Goal: Task Accomplishment & Management: Manage account settings

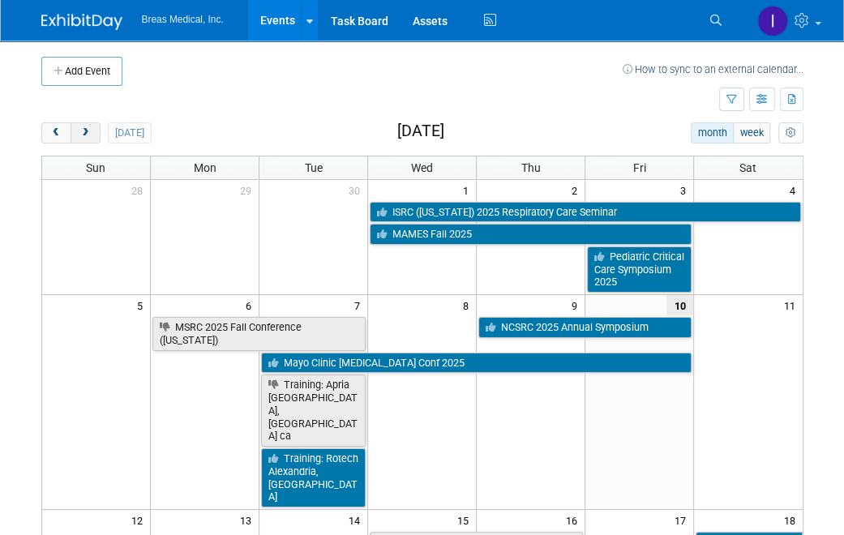
click at [83, 134] on span "next" at bounding box center [85, 133] width 12 height 11
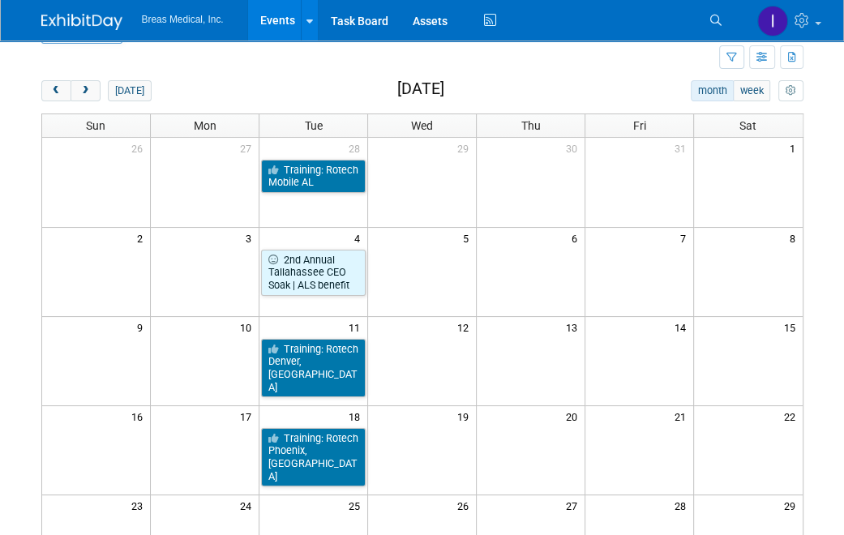
scroll to position [81, 0]
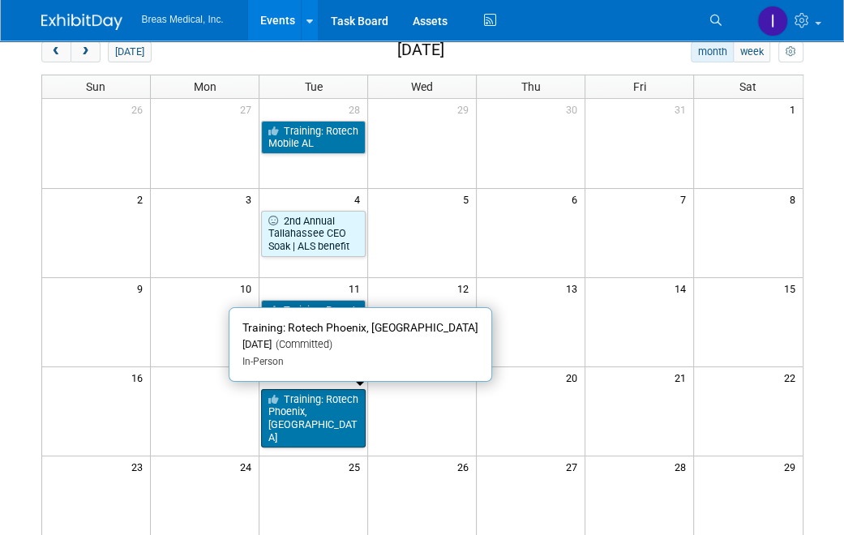
click at [316, 414] on link "Training: Rotech Phoenix, [GEOGRAPHIC_DATA]" at bounding box center [313, 418] width 105 height 59
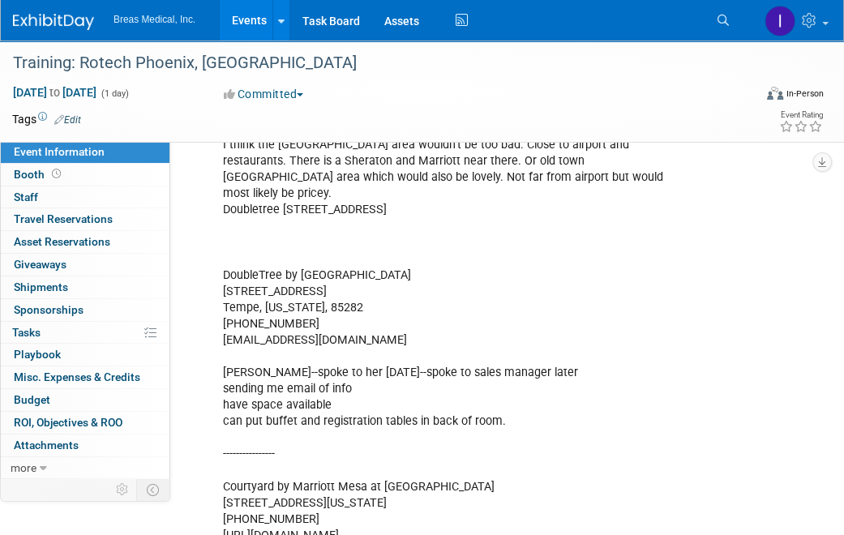
scroll to position [865, 0]
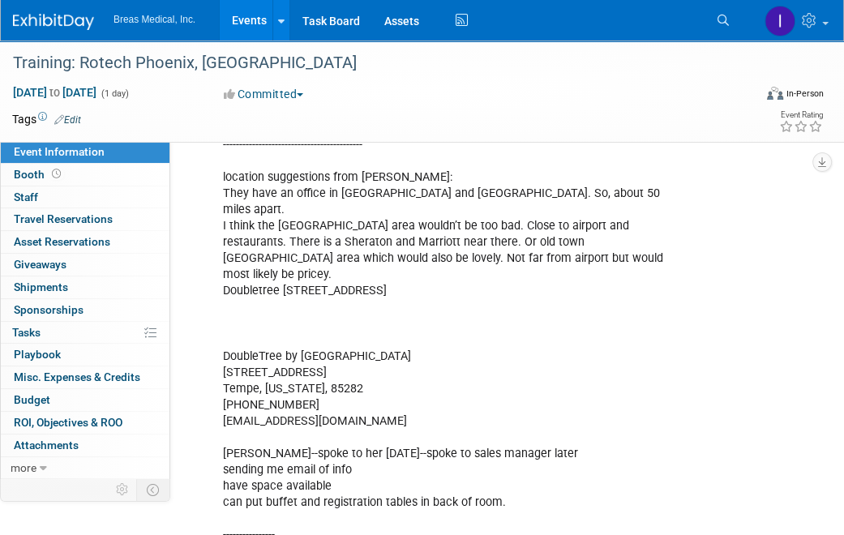
click at [412, 345] on div "attendees: Brett, Jodi, Joe Brett Townsend Director Corporate Accounts 770-324-…" at bounding box center [447, 128] width 472 height 1009
click at [395, 343] on div "attendees: Brett, Jodi, Joe Brett Townsend Director Corporate Accounts 770-324-…" at bounding box center [447, 128] width 472 height 1009
drag, startPoint x: 214, startPoint y: 356, endPoint x: 323, endPoint y: 356, distance: 109.4
click at [323, 356] on div "attendees: Brett, Jodi, Joe Brett Townsend Director Corporate Accounts 770-324-…" at bounding box center [447, 128] width 472 height 1009
copy div "+1 480-967-1441"
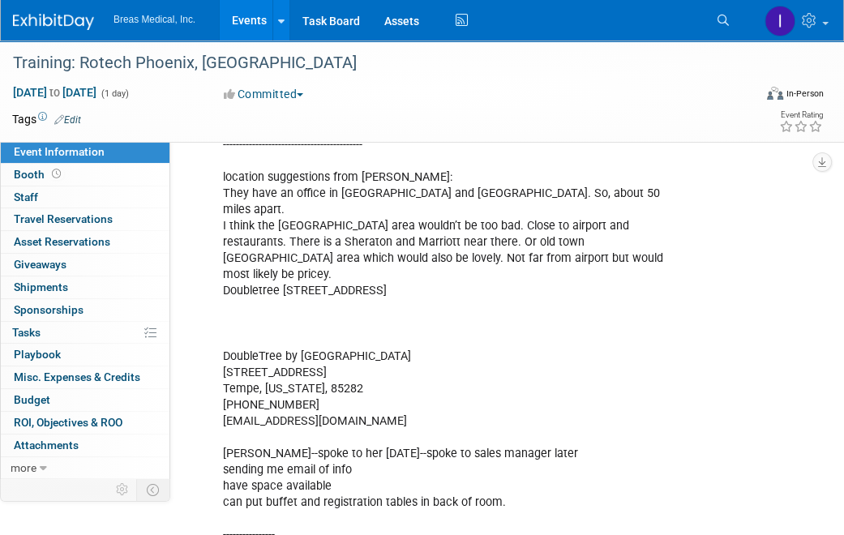
click at [626, 378] on div "attendees: Brett, Jodi, Joe Brett Townsend Director Corporate Accounts 770-324-…" at bounding box center [447, 128] width 472 height 1009
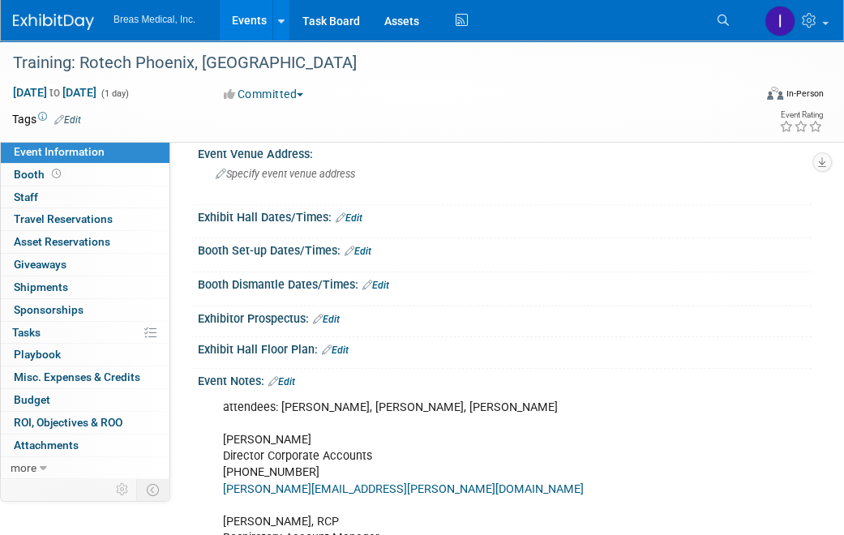
scroll to position [54, 0]
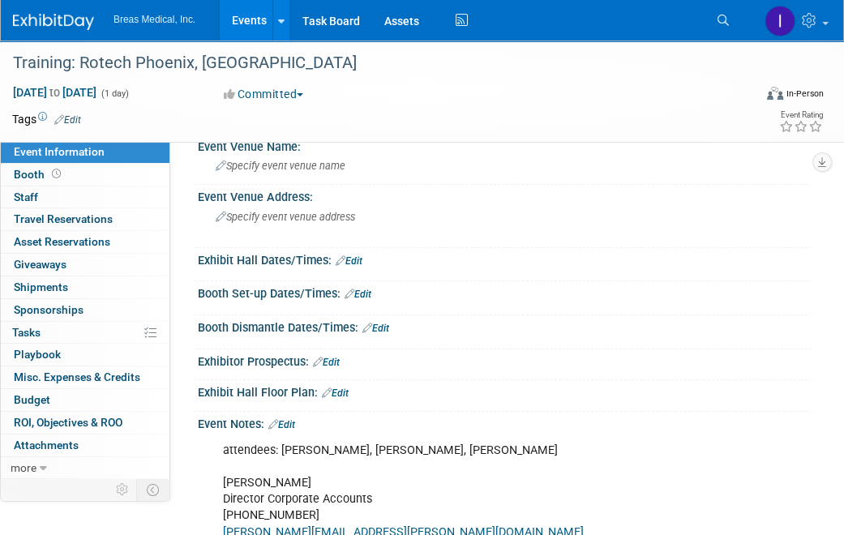
click at [292, 421] on link "Edit" at bounding box center [281, 424] width 27 height 11
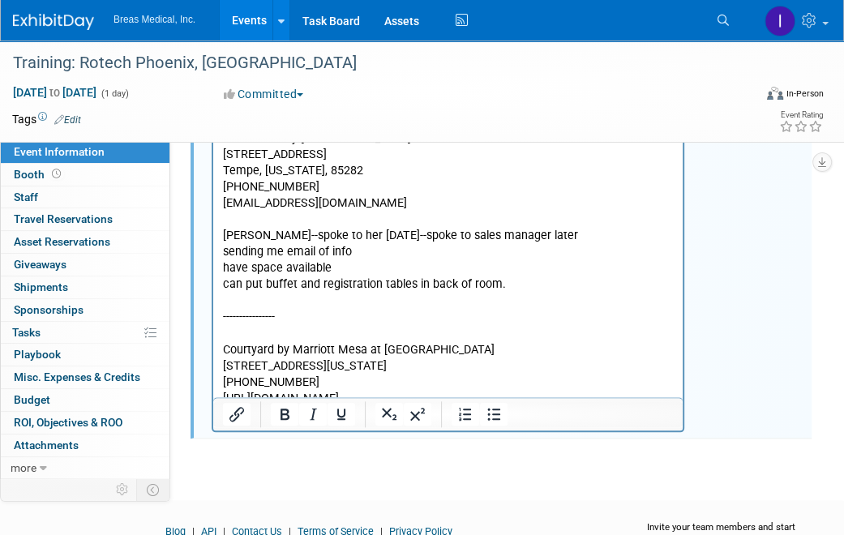
scroll to position [1108, 0]
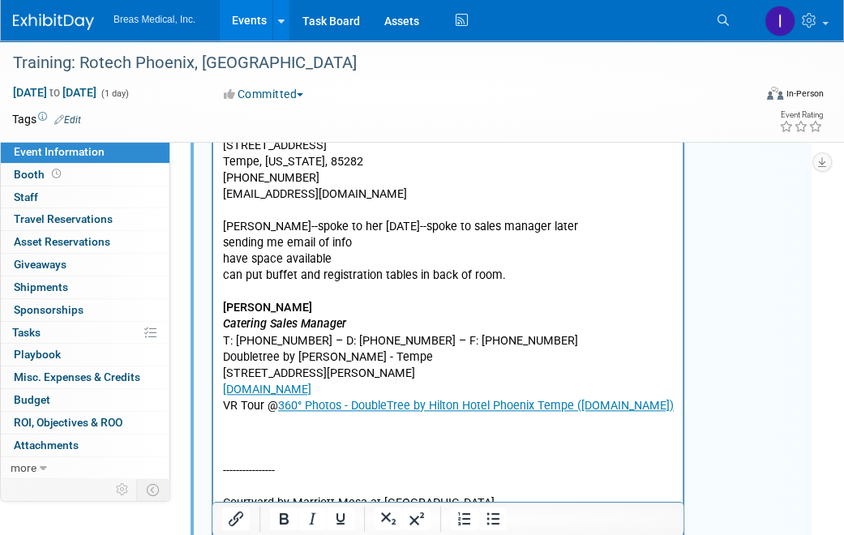
click at [246, 430] on p "---------------- Courtyard by Marriott Mesa at Wrigleyville West 2224 West Rio …" at bounding box center [448, 495] width 451 height 130
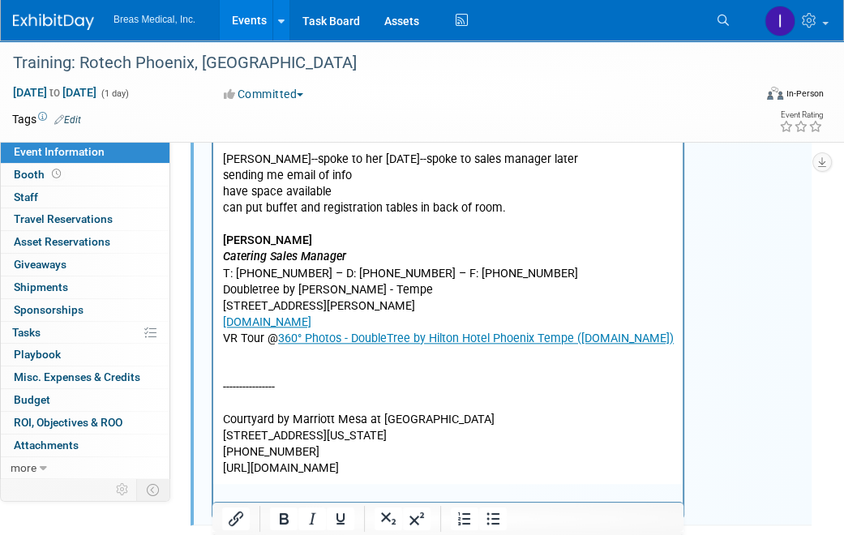
scroll to position [1270, 0]
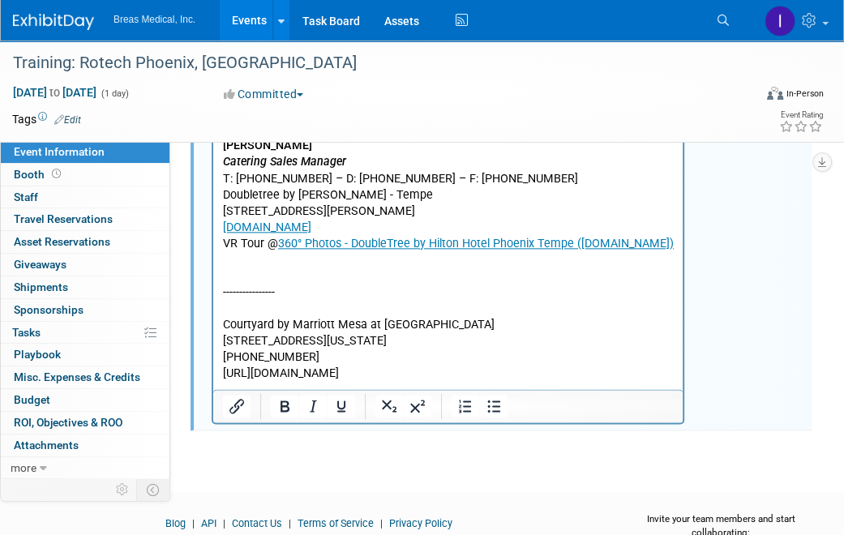
drag, startPoint x: 224, startPoint y: 276, endPoint x: 615, endPoint y: 362, distance: 400.9
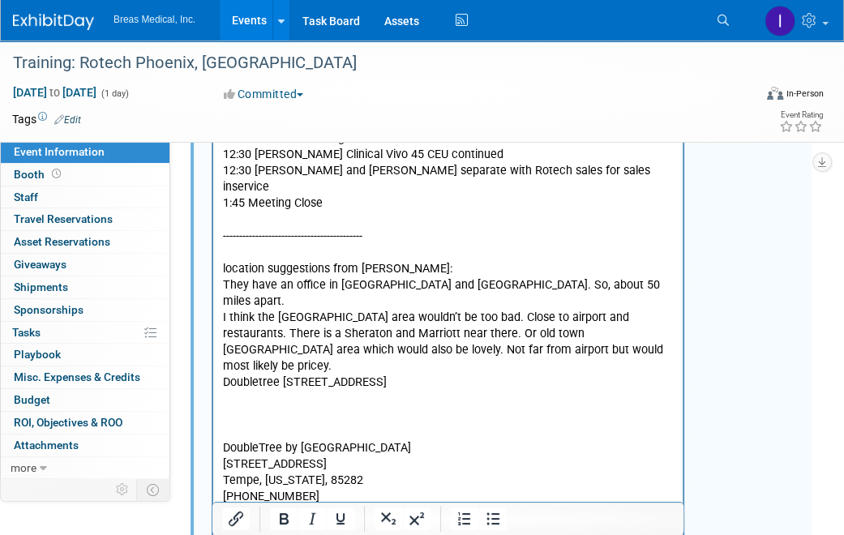
scroll to position [784, 0]
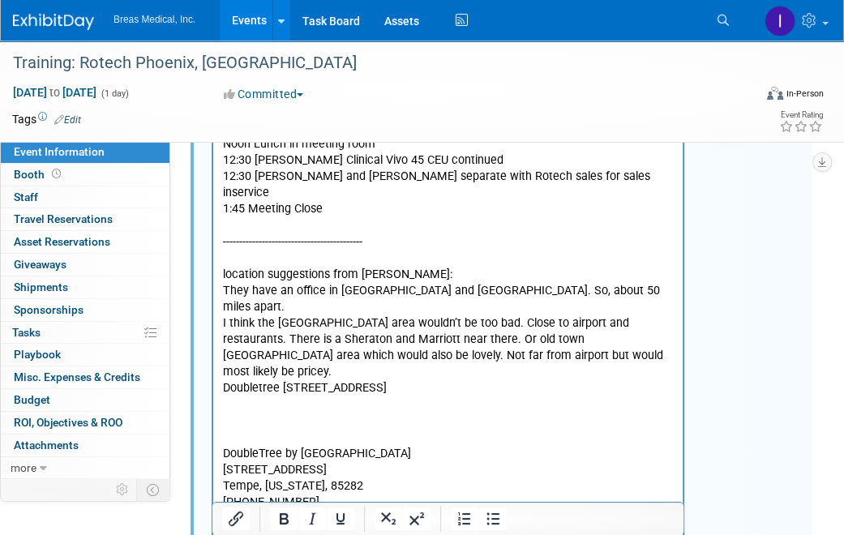
click at [247, 349] on p "attendees: Brett, Jodi, Joe Brett Townsend Director Corporate Accounts 770-324-…" at bounding box center [448, 160] width 451 height 895
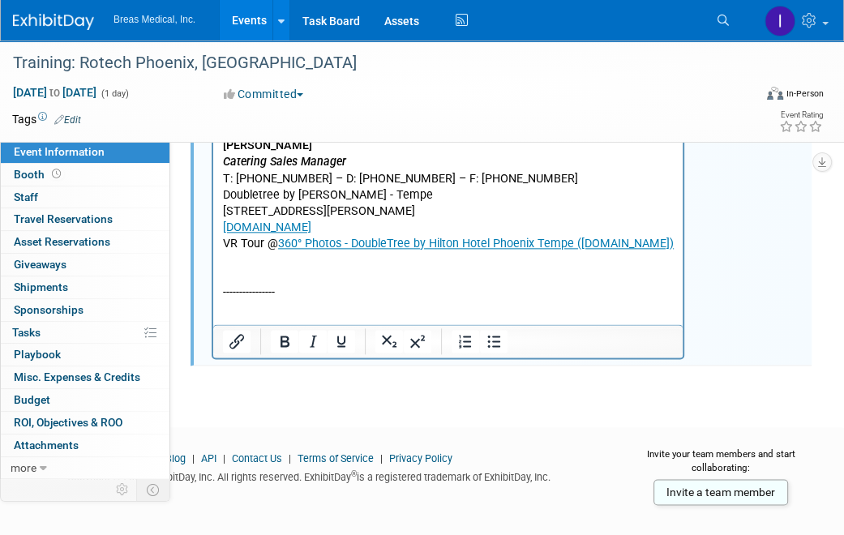
scroll to position [1272, 0]
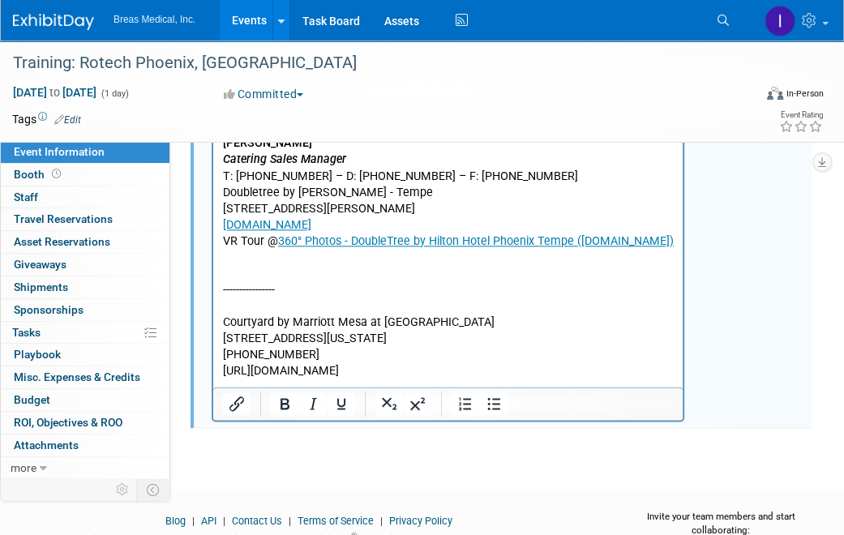
click at [626, 344] on p "---------------- Courtyard by Marriott Mesa at Wrigleyville West 2224 West Rio …" at bounding box center [448, 330] width 451 height 97
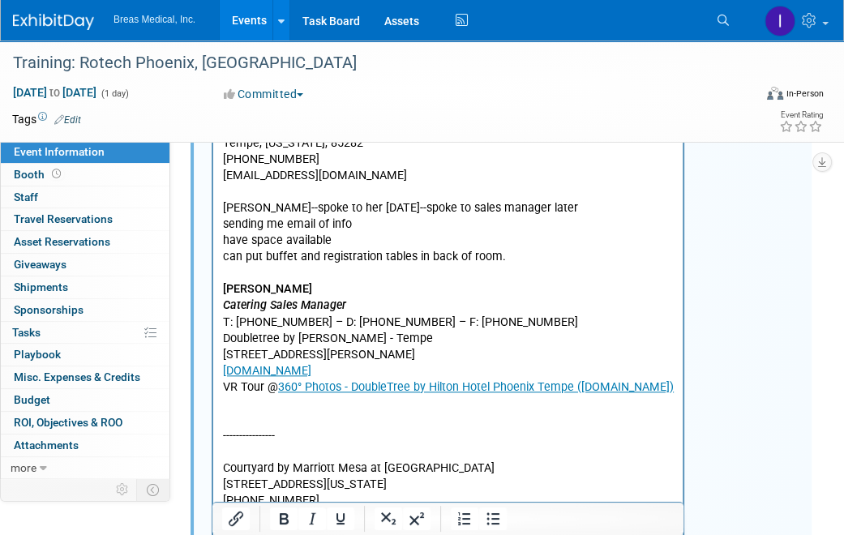
scroll to position [1045, 0]
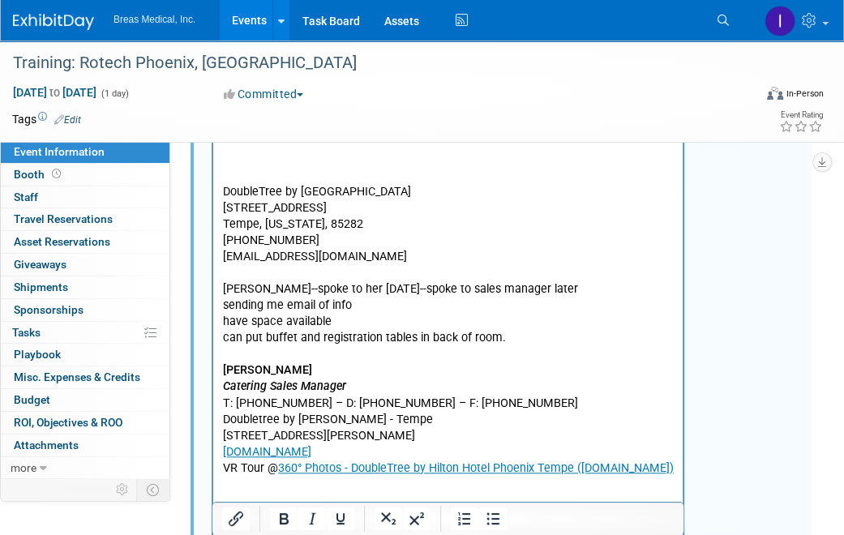
click at [274, 346] on p "Rich Text Area. Press ALT-0 for help." at bounding box center [448, 354] width 451 height 16
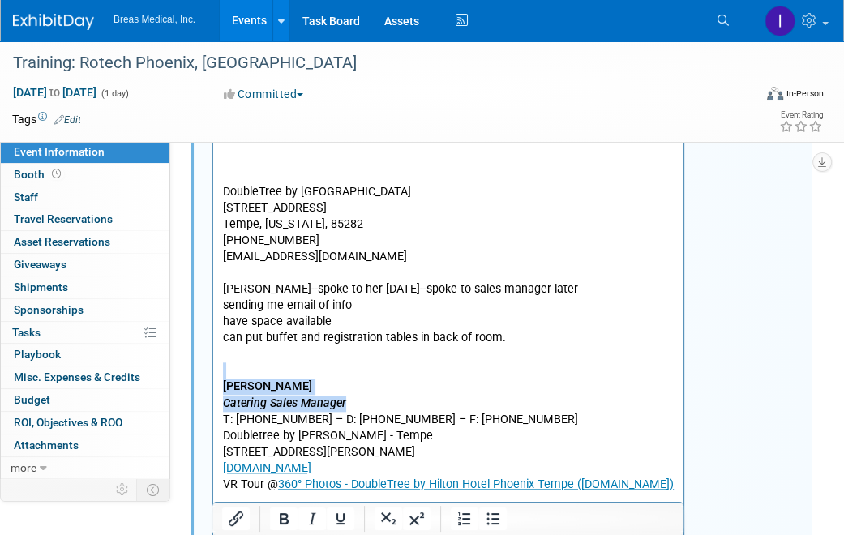
drag, startPoint x: 384, startPoint y: 336, endPoint x: 412, endPoint y: -247, distance: 584.1
click at [213, 311] on html "attendees: Brett, Jodi, Joe Brett Townsend Director Corporate Accounts 770-324-…" at bounding box center [447, 50] width 469 height 1211
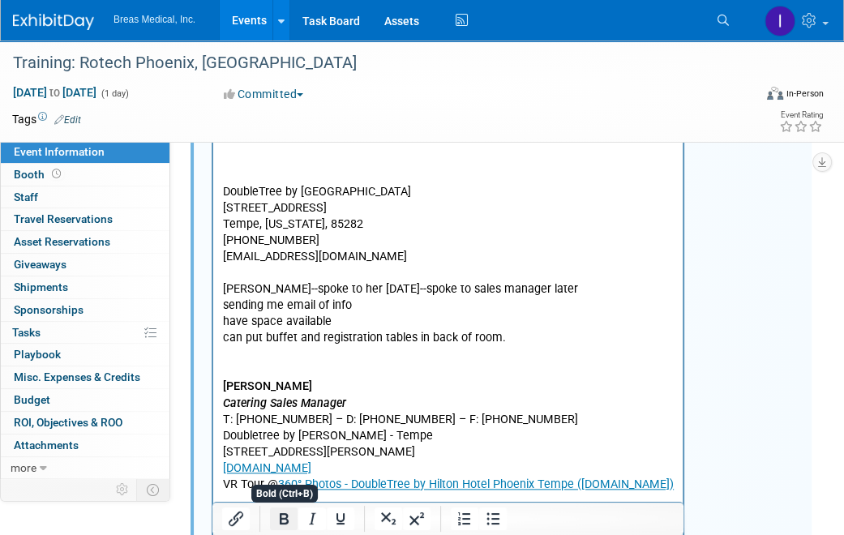
click at [288, 521] on icon "Bold" at bounding box center [284, 518] width 9 height 11
click at [286, 523] on icon "Bold" at bounding box center [284, 518] width 9 height 11
click at [309, 522] on icon "Italic" at bounding box center [311, 518] width 19 height 19
click at [274, 515] on icon "Bold" at bounding box center [283, 518] width 19 height 19
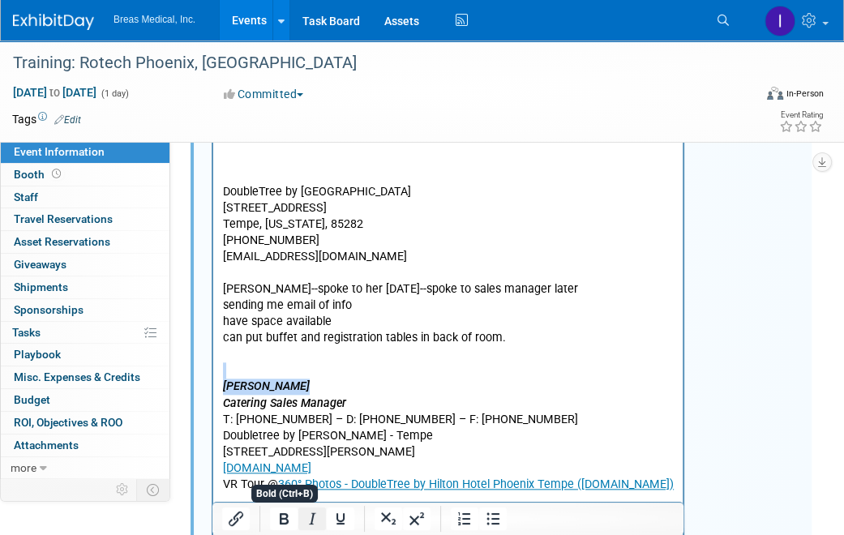
drag, startPoint x: 287, startPoint y: 516, endPoint x: 312, endPoint y: 518, distance: 25.2
click at [287, 517] on icon "Bold" at bounding box center [284, 518] width 9 height 11
click at [315, 522] on icon "Italic" at bounding box center [311, 518] width 19 height 19
click at [358, 378] on p "MARY CONCEPCION" at bounding box center [448, 386] width 451 height 16
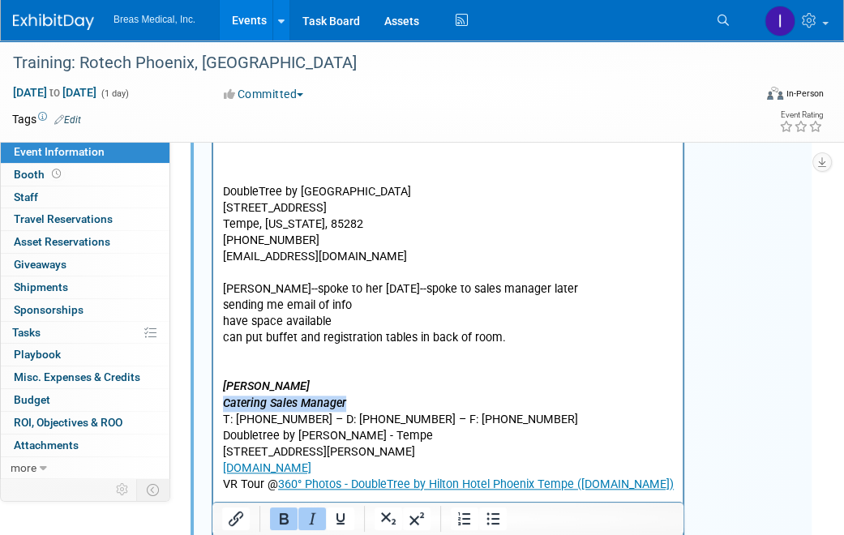
drag, startPoint x: 347, startPoint y: 340, endPoint x: 216, endPoint y: 339, distance: 131.3
click at [216, 339] on html "attendees: Brett, Jodi, Joe Brett Townsend Director Corporate Accounts 770-324-…" at bounding box center [447, 50] width 469 height 1211
click at [311, 520] on icon "Italic" at bounding box center [312, 518] width 7 height 11
click at [283, 520] on icon "Bold" at bounding box center [283, 518] width 19 height 19
drag, startPoint x: 301, startPoint y: 314, endPoint x: 194, endPoint y: 312, distance: 107.8
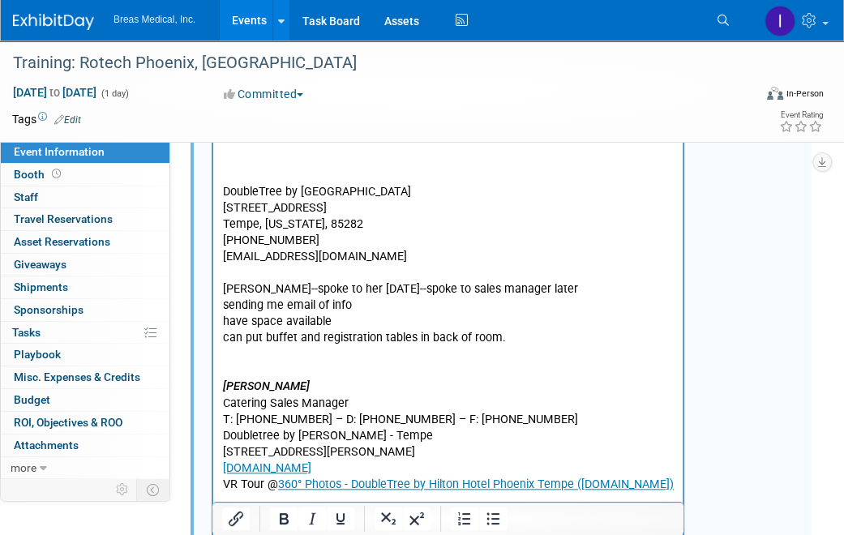
click at [213, 312] on html "attendees: Brett, Jodi, Joe Brett Townsend Director Corporate Accounts 770-324-…" at bounding box center [447, 50] width 469 height 1211
click at [327, 378] on p "MARY CONCEPCION" at bounding box center [448, 386] width 451 height 16
drag, startPoint x: 327, startPoint y: 322, endPoint x: 224, endPoint y: 323, distance: 103.7
click at [224, 378] on p "MARY CONCEPCION" at bounding box center [448, 386] width 451 height 16
click at [283, 515] on icon "Bold" at bounding box center [284, 518] width 9 height 11
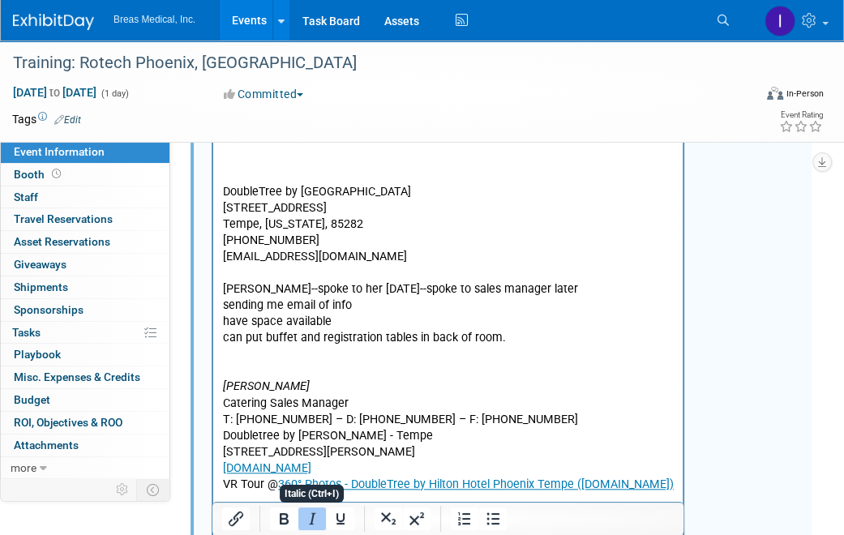
click at [308, 519] on icon "Italic" at bounding box center [311, 518] width 19 height 19
click at [327, 412] on p "T: 480-804-5206 – D: 480-804-5206 – F: 480-731-6397" at bounding box center [448, 420] width 451 height 16
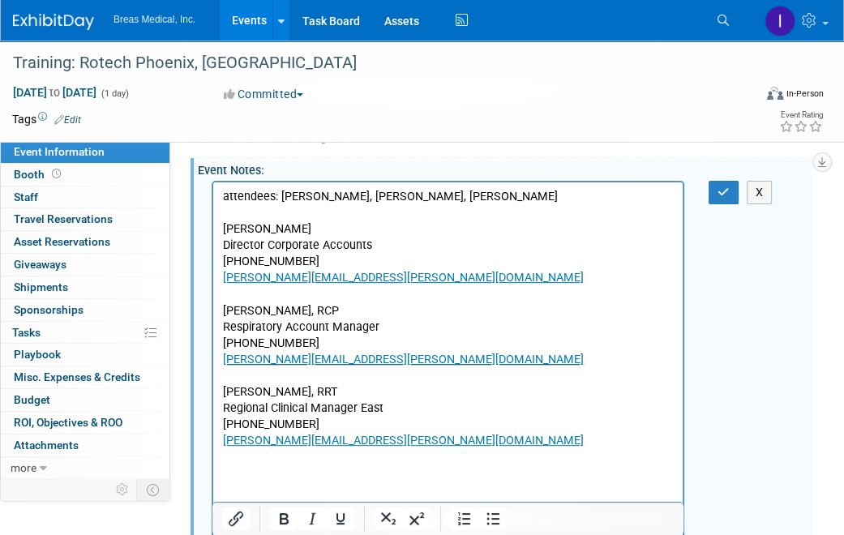
scroll to position [154, 0]
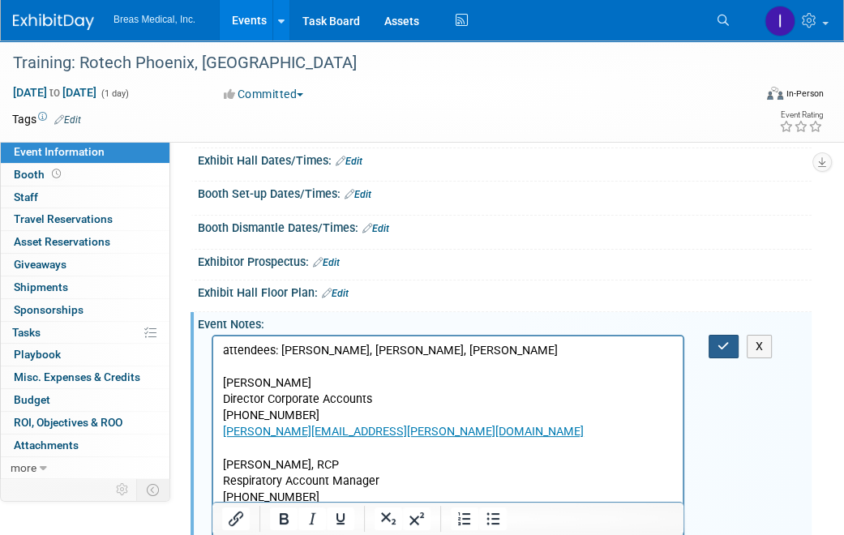
click at [724, 343] on icon "button" at bounding box center [723, 345] width 12 height 11
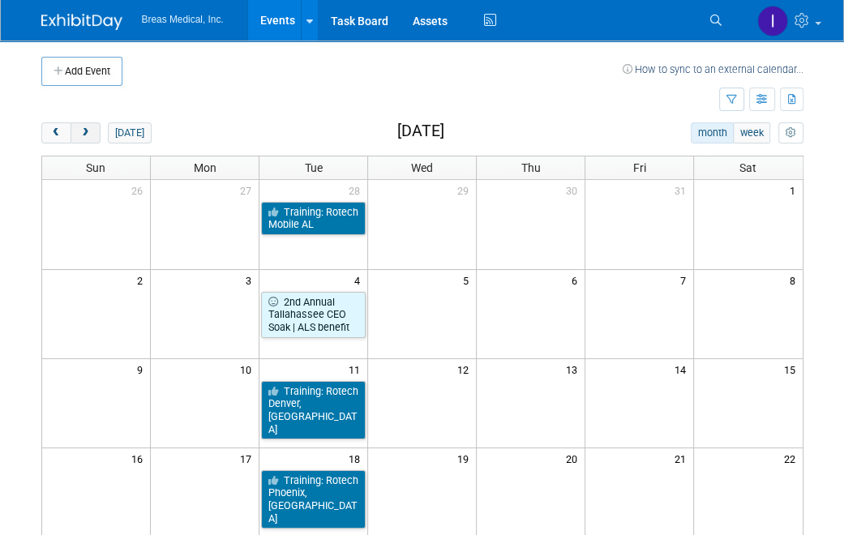
click at [91, 130] on span "next" at bounding box center [85, 133] width 12 height 11
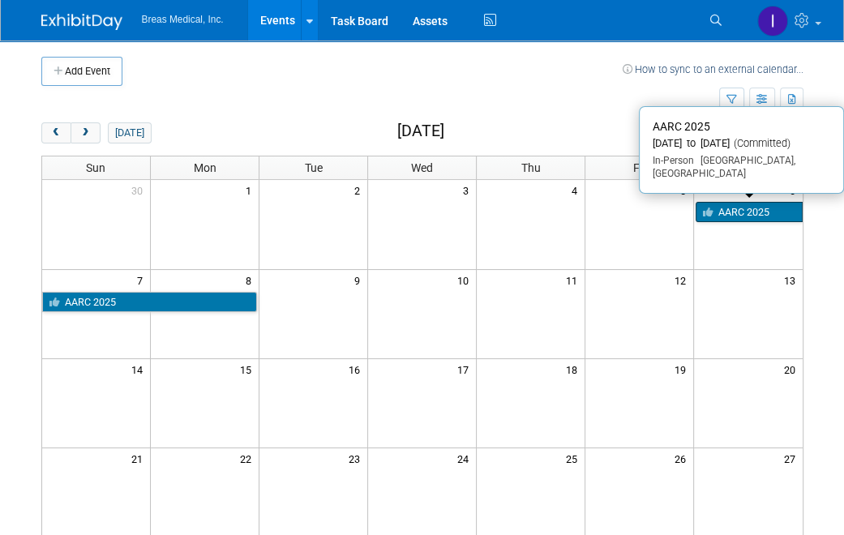
click at [759, 214] on link "AARC 2025" at bounding box center [748, 212] width 107 height 21
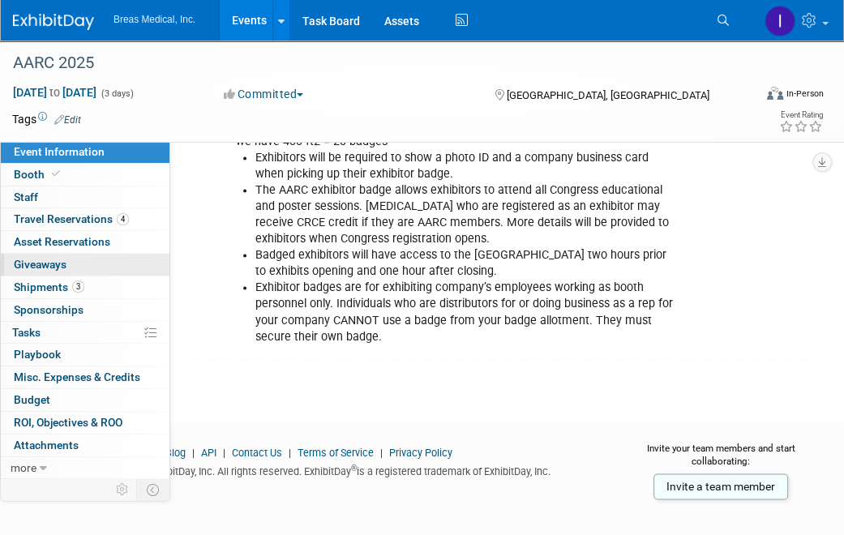
scroll to position [1501, 0]
click at [36, 212] on span "Travel Reservations 4" at bounding box center [71, 218] width 115 height 13
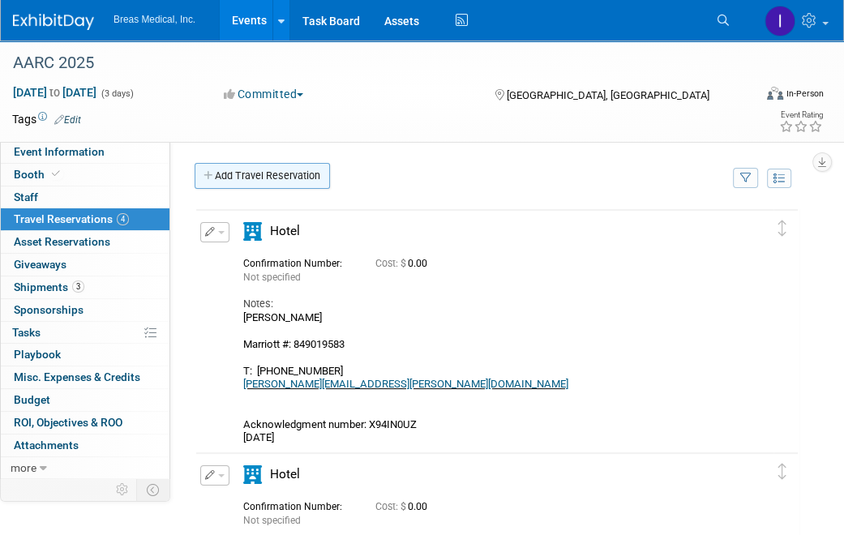
click at [246, 176] on link "Add Travel Reservation" at bounding box center [261, 176] width 135 height 26
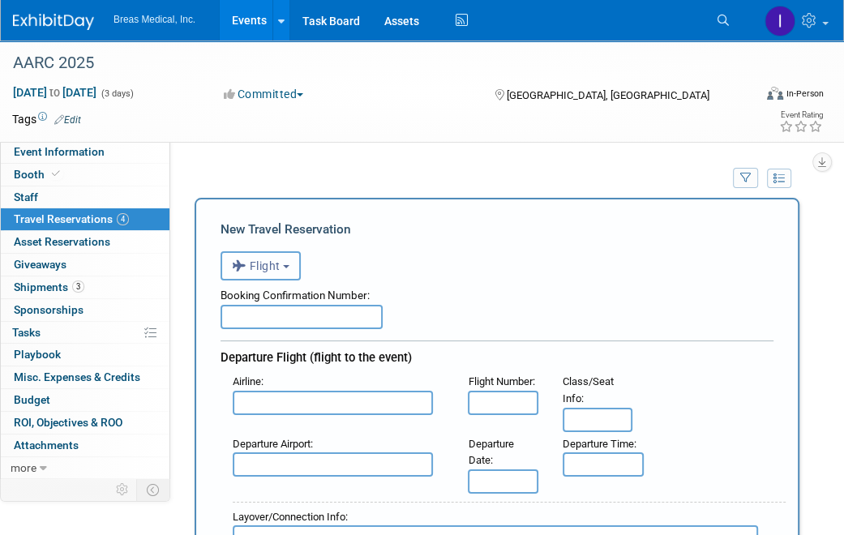
click at [265, 264] on span "Flight" at bounding box center [256, 265] width 49 height 13
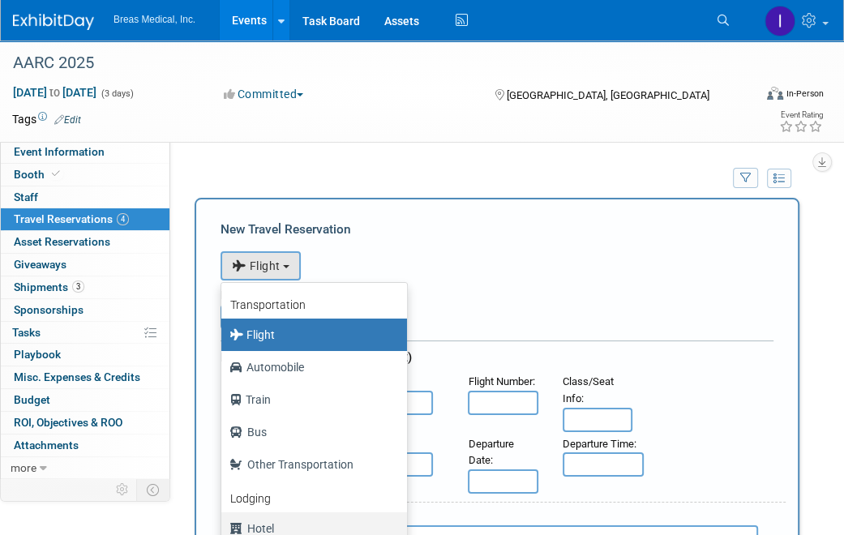
click at [263, 525] on label "Hotel" at bounding box center [309, 528] width 161 height 26
click at [224, 525] on input "Hotel" at bounding box center [218, 526] width 11 height 11
select select "6"
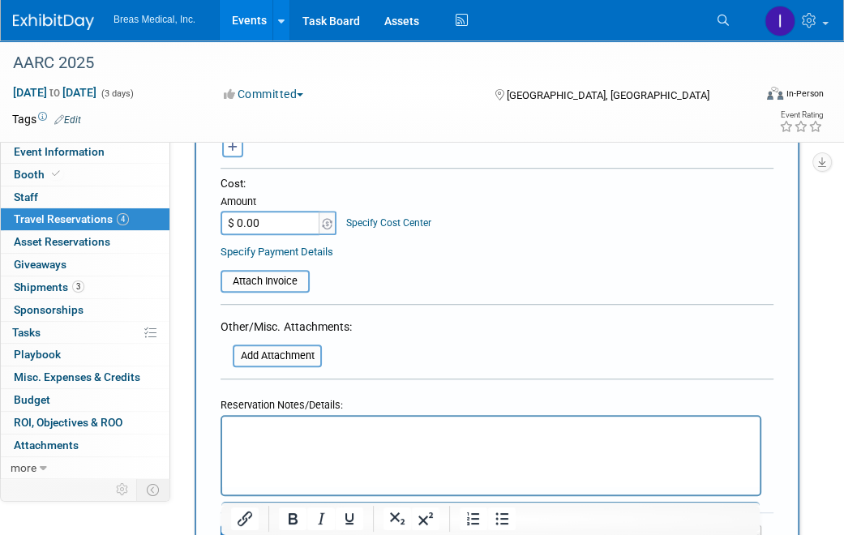
scroll to position [810, 0]
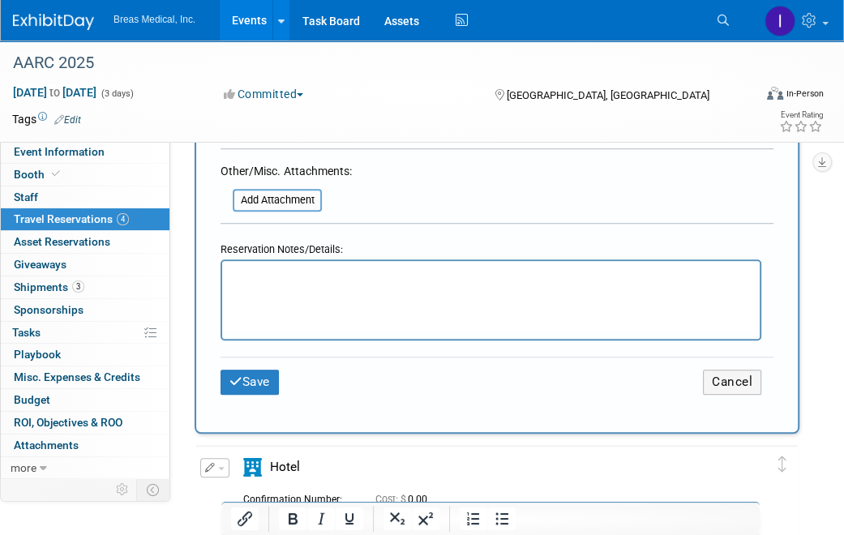
click at [292, 267] on p "Rich Text Area. Press ALT-0 for help." at bounding box center [491, 275] width 519 height 17
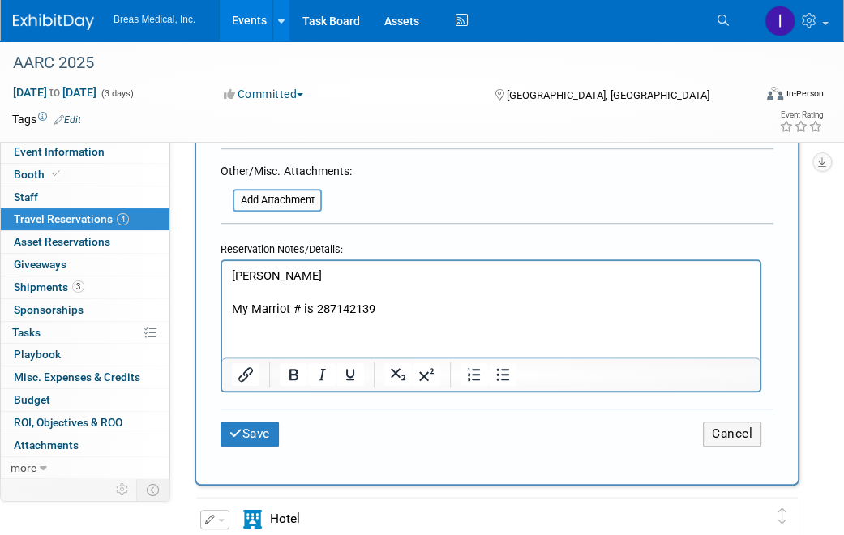
click at [301, 317] on html "Jodi My Marriot # is 287142139" at bounding box center [490, 288] width 537 height 57
click at [456, 306] on p "My Marriot # is 287142139" at bounding box center [491, 308] width 519 height 17
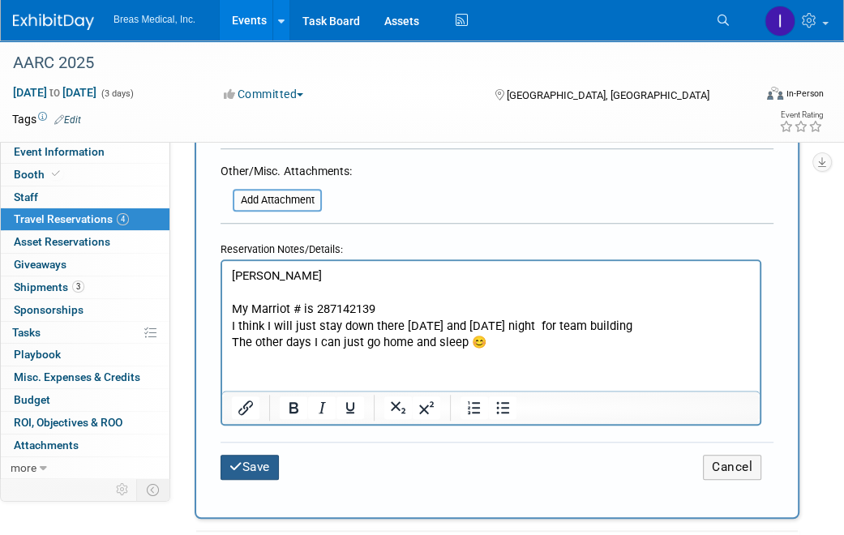
click at [246, 455] on button "Save" at bounding box center [249, 467] width 58 height 25
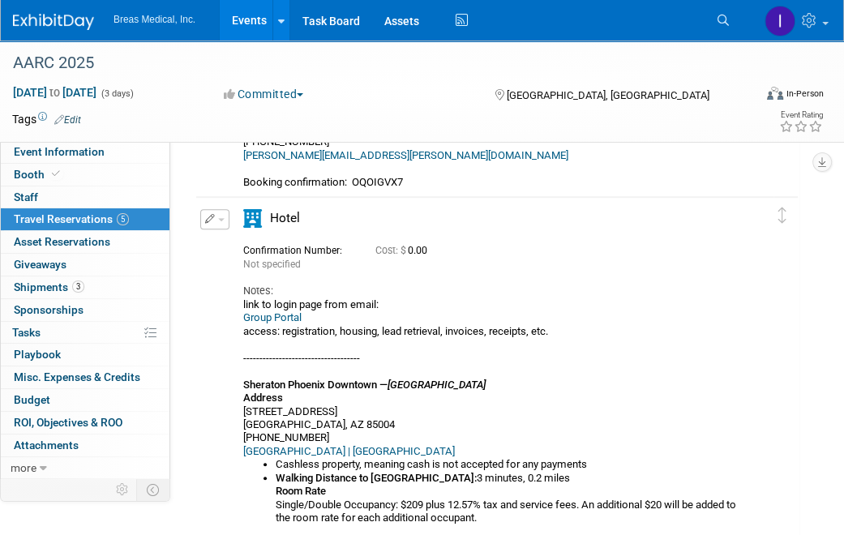
scroll to position [891, 0]
click at [207, 216] on icon "button" at bounding box center [210, 219] width 11 height 10
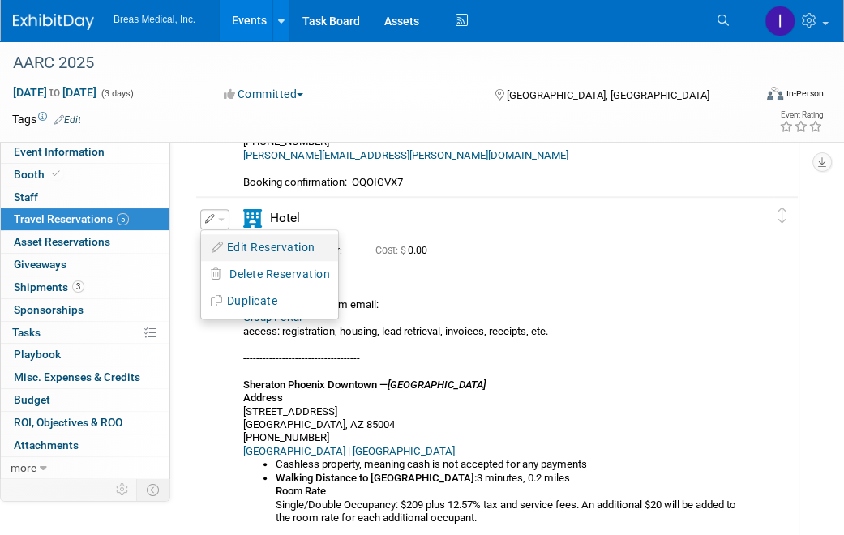
click at [282, 243] on button "Edit Reservation" at bounding box center [269, 247] width 137 height 23
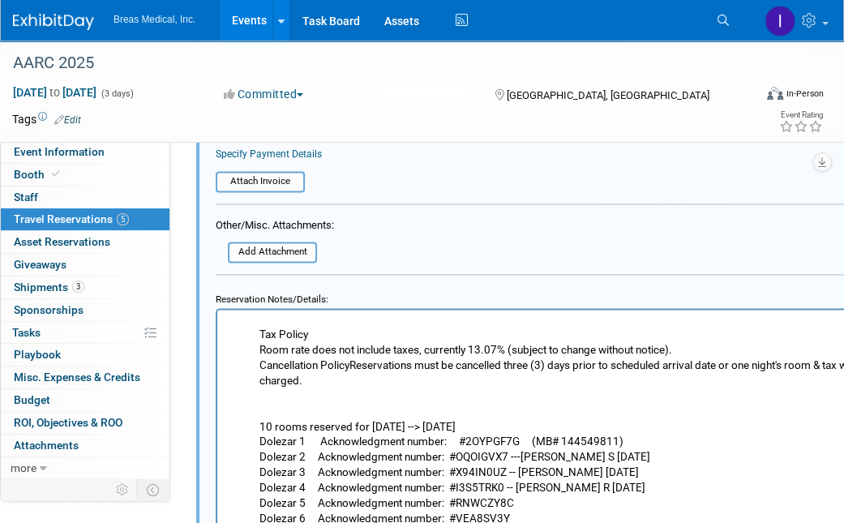
scroll to position [288, 0]
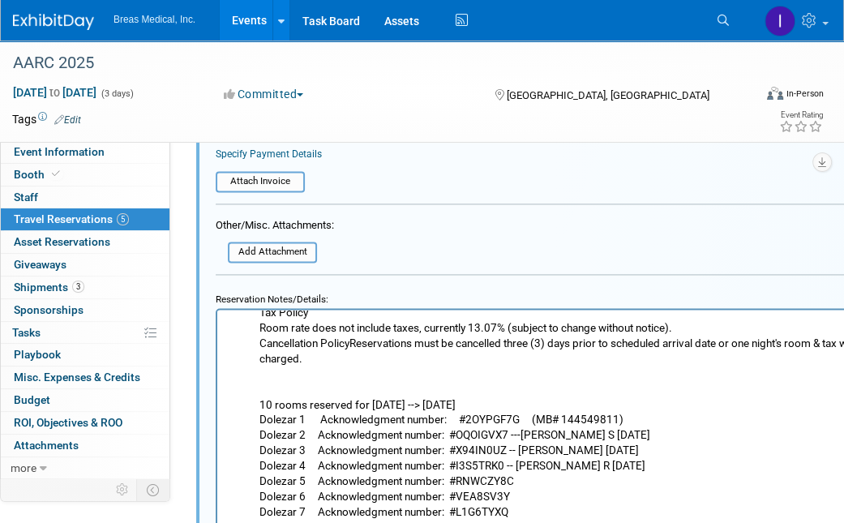
click at [539, 485] on li "Walking Distance to Convention Center: 3 minutes, 0.2 miles Room Rate Single/Do…" at bounding box center [570, 397] width 622 height 338
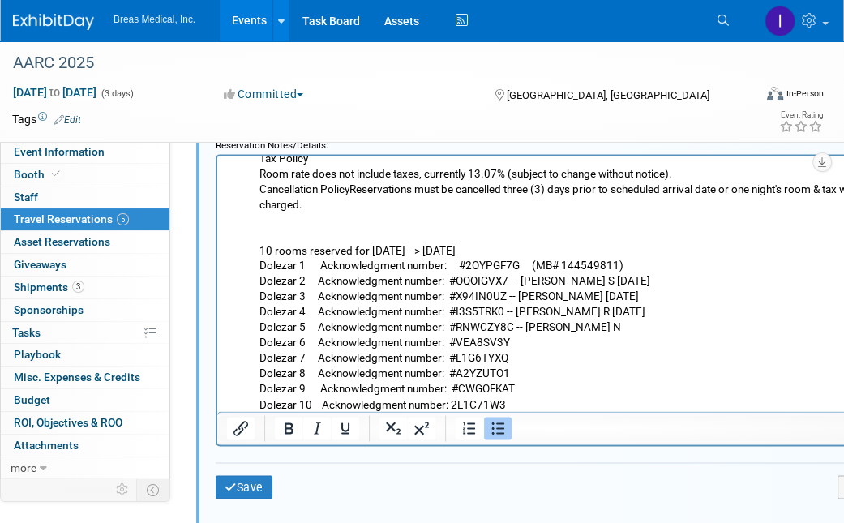
scroll to position [1711, 0]
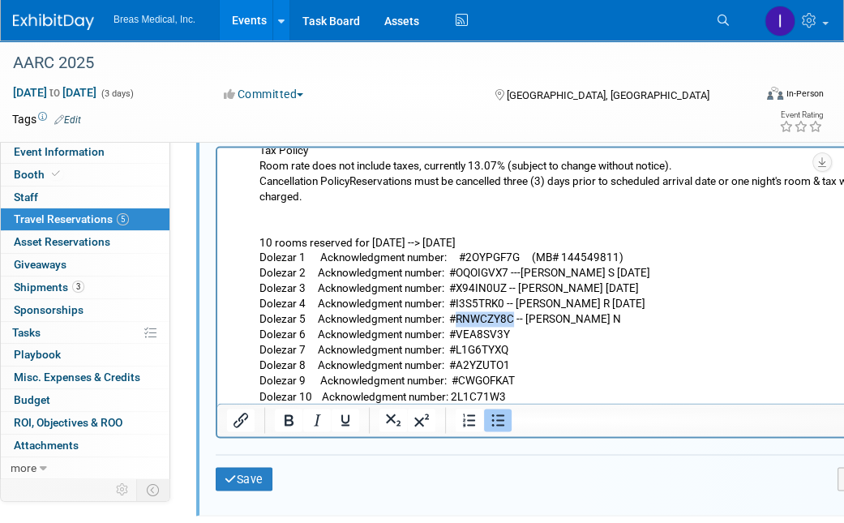
drag, startPoint x: 515, startPoint y: 317, endPoint x: 460, endPoint y: 314, distance: 55.2
click at [460, 314] on li "Walking Distance to Convention Center: 3 minutes, 0.2 miles Room Rate Single/Do…" at bounding box center [570, 234] width 622 height 338
copy li "RNWCZY8C"
click at [250, 469] on button "Save" at bounding box center [244, 478] width 57 height 23
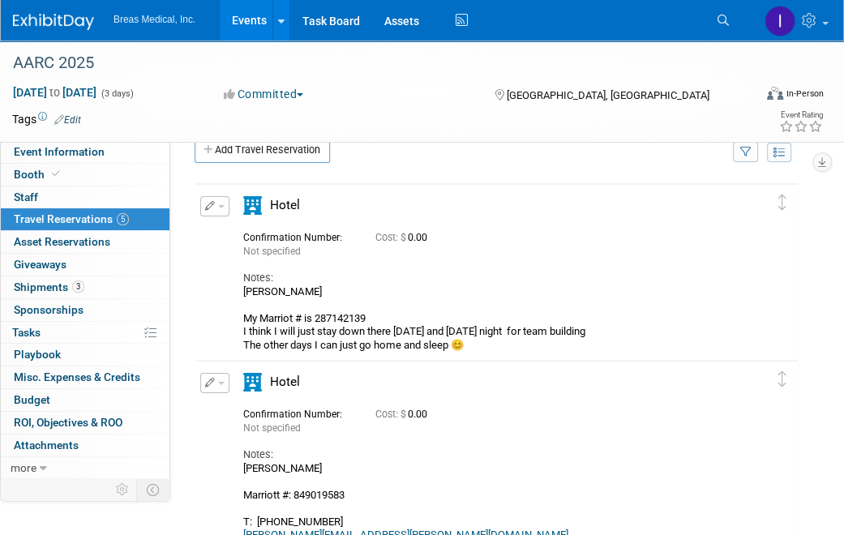
scroll to position [0, 0]
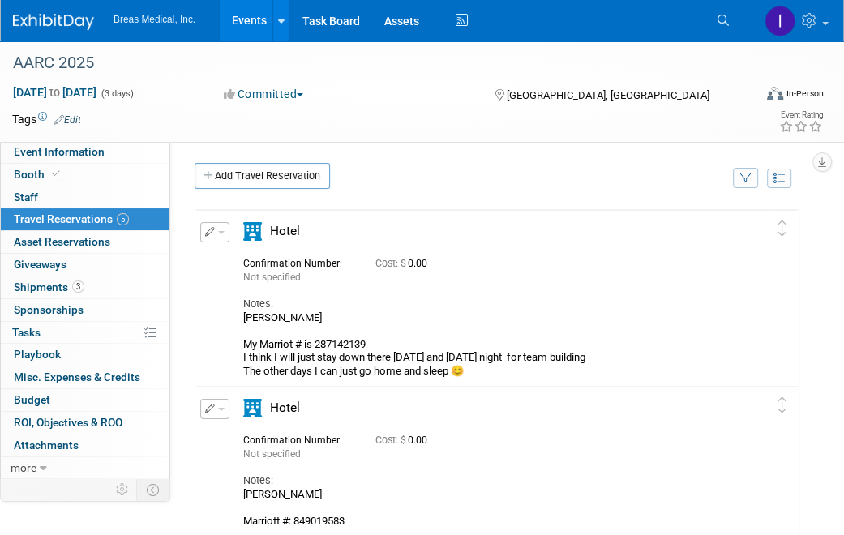
click at [203, 230] on button "button" at bounding box center [214, 232] width 29 height 20
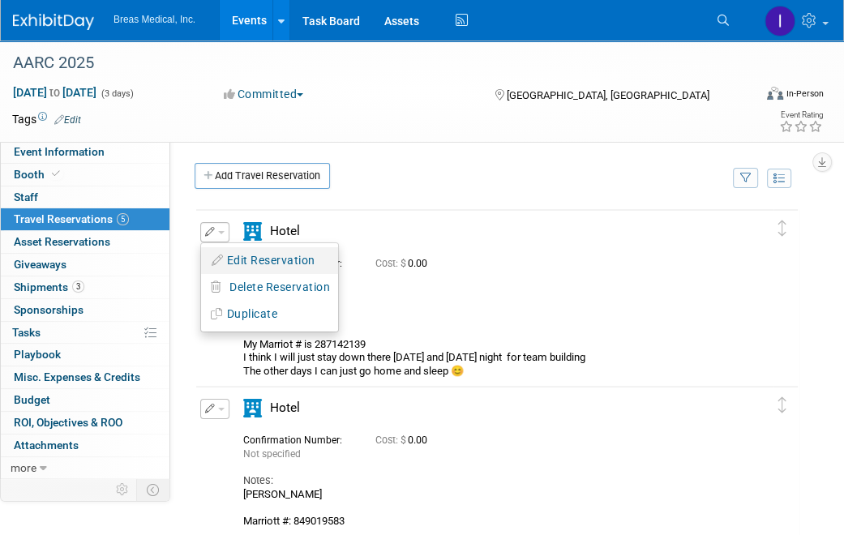
click at [232, 258] on button "Edit Reservation" at bounding box center [269, 260] width 137 height 23
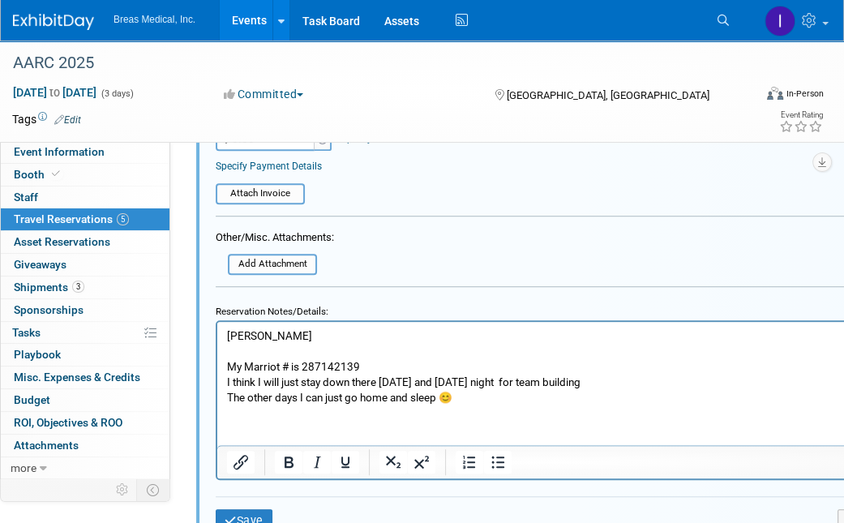
scroll to position [835, 0]
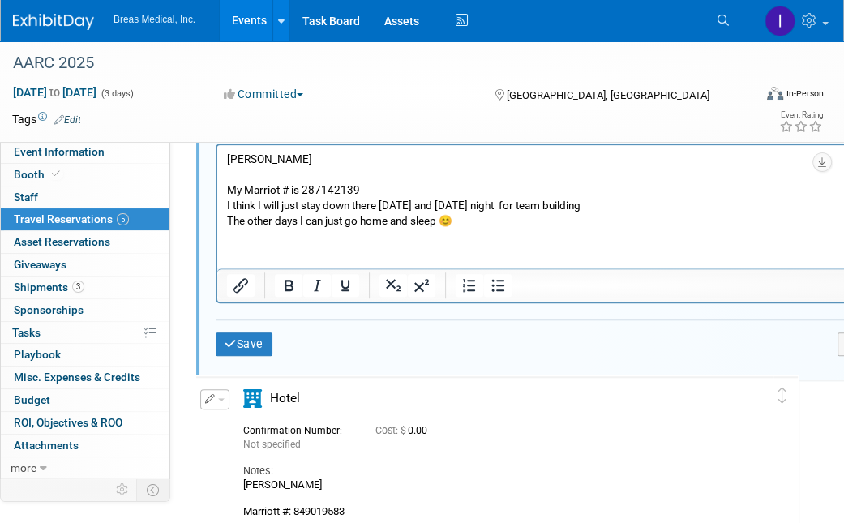
click at [293, 227] on html "Jodi My Marriot # is 287142139 I think I will just stay down there Friday and S…" at bounding box center [553, 185] width 673 height 83
click at [504, 226] on p "Jodi My Marriot # is 287142139 I think I will just stay down there Friday and S…" at bounding box center [554, 189] width 655 height 77
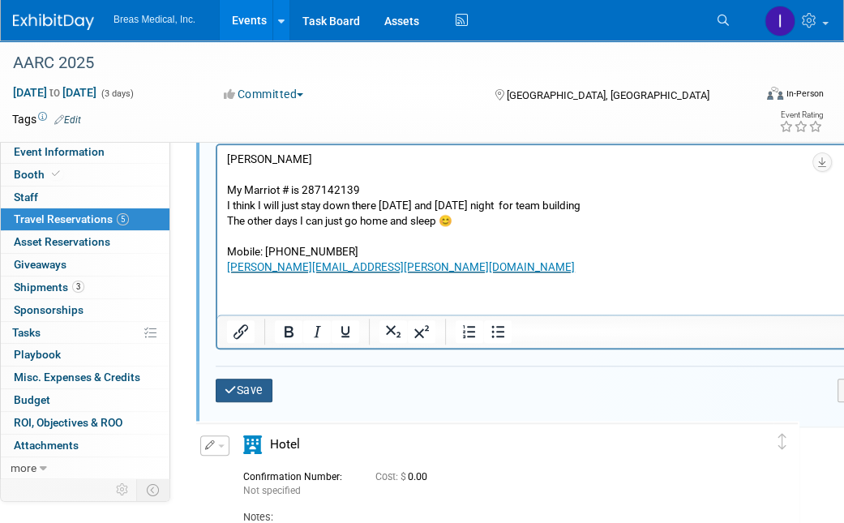
click at [254, 387] on button "Save" at bounding box center [244, 389] width 57 height 23
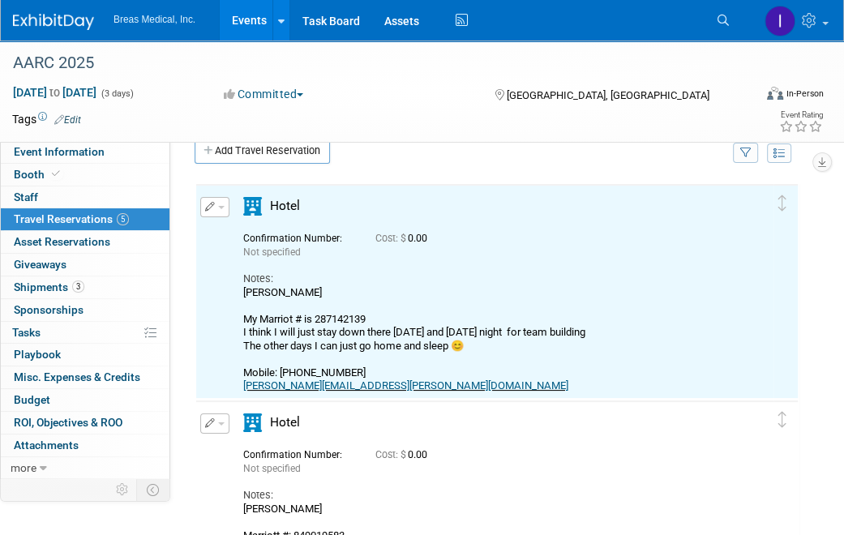
scroll to position [0, 0]
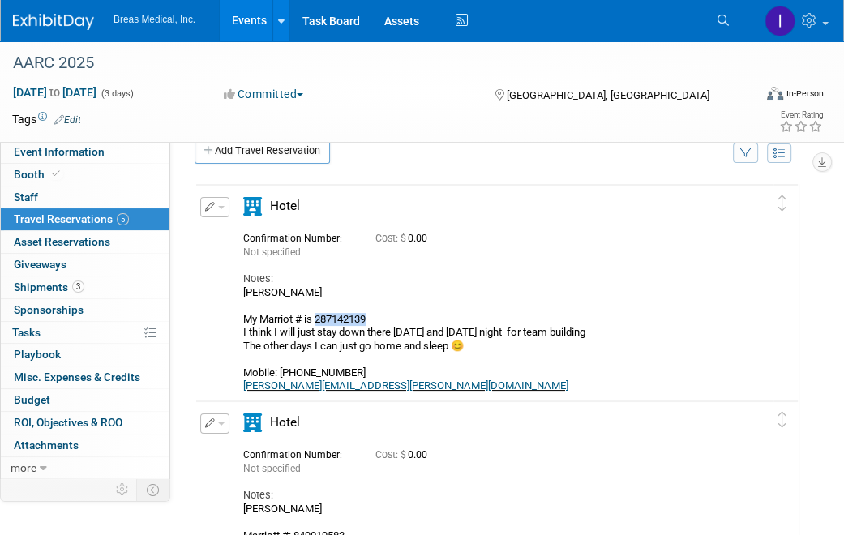
drag, startPoint x: 379, startPoint y: 317, endPoint x: 316, endPoint y: 318, distance: 63.2
click at [316, 318] on div "Jodi My Marriot # is 287142139 I think I will just stay down there Friday and S…" at bounding box center [495, 339] width 505 height 107
copy div "287142139"
drag, startPoint x: 377, startPoint y: 384, endPoint x: 238, endPoint y: 379, distance: 138.7
click at [238, 379] on div "Hotel" at bounding box center [495, 295] width 529 height 196
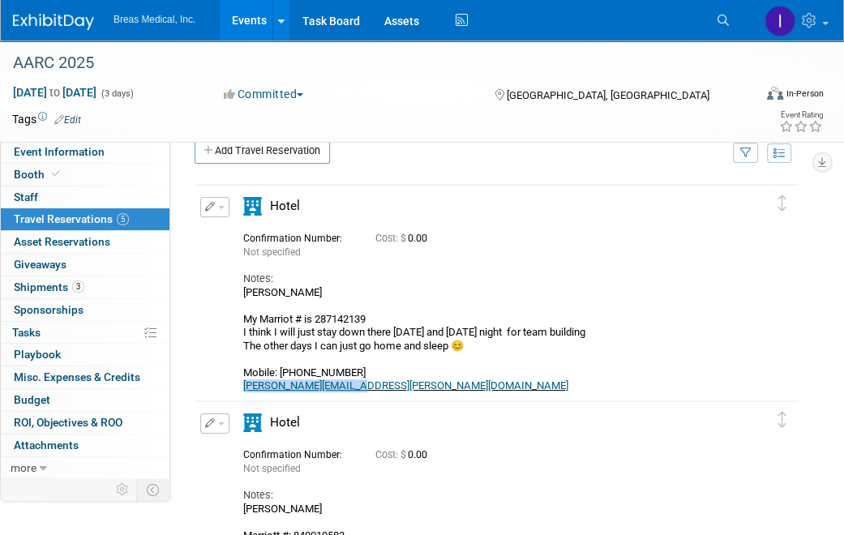
copy link "Jodi.nicola@breas.com"
drag, startPoint x: 340, startPoint y: 366, endPoint x: 282, endPoint y: 366, distance: 57.5
click at [282, 366] on div "Jodi My Marriot # is 287142139 I think I will just stay down there Friday and S…" at bounding box center [495, 339] width 505 height 107
copy div "978-844-3371"
